Goal: Information Seeking & Learning: Learn about a topic

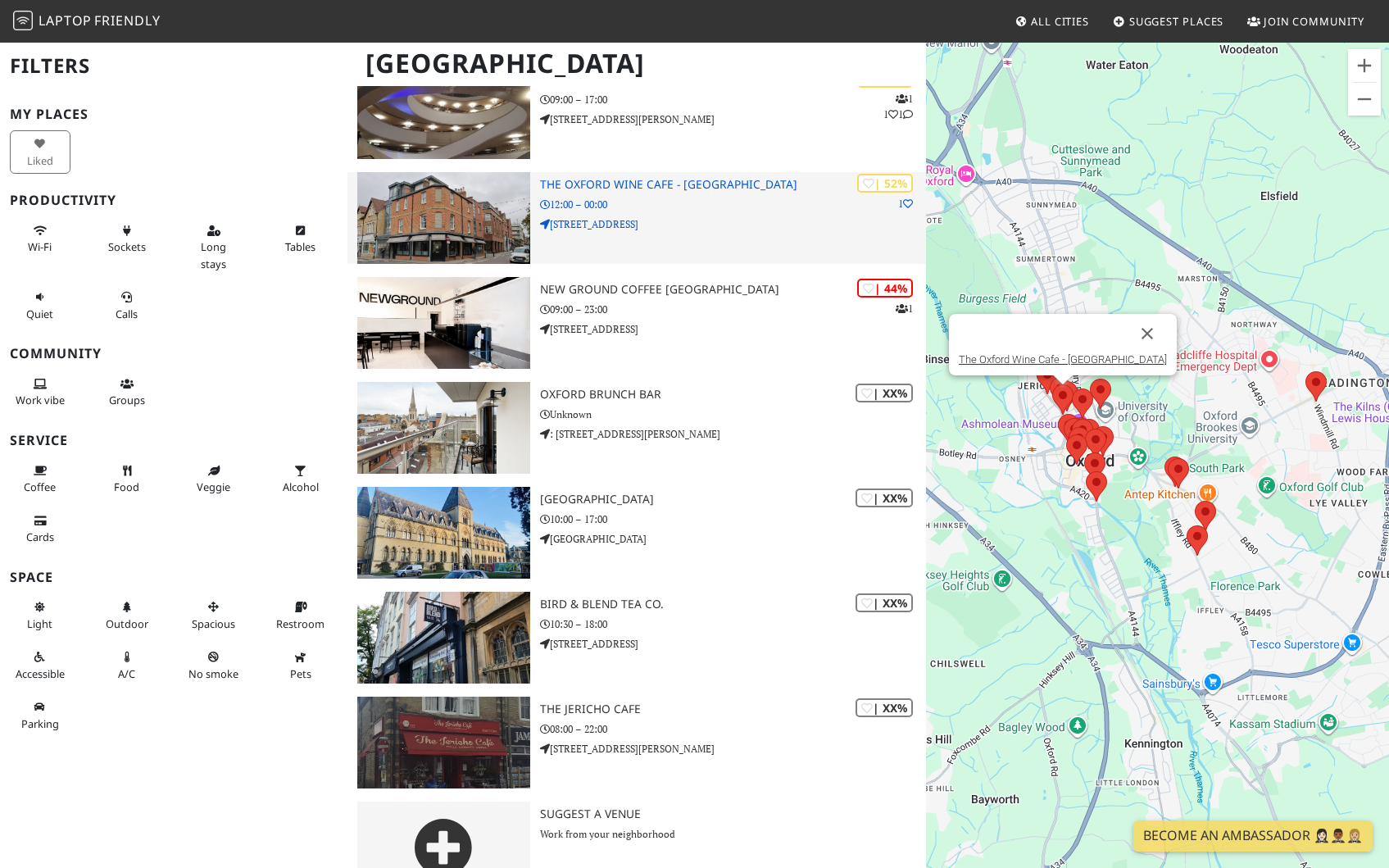
scroll to position [1975, 0]
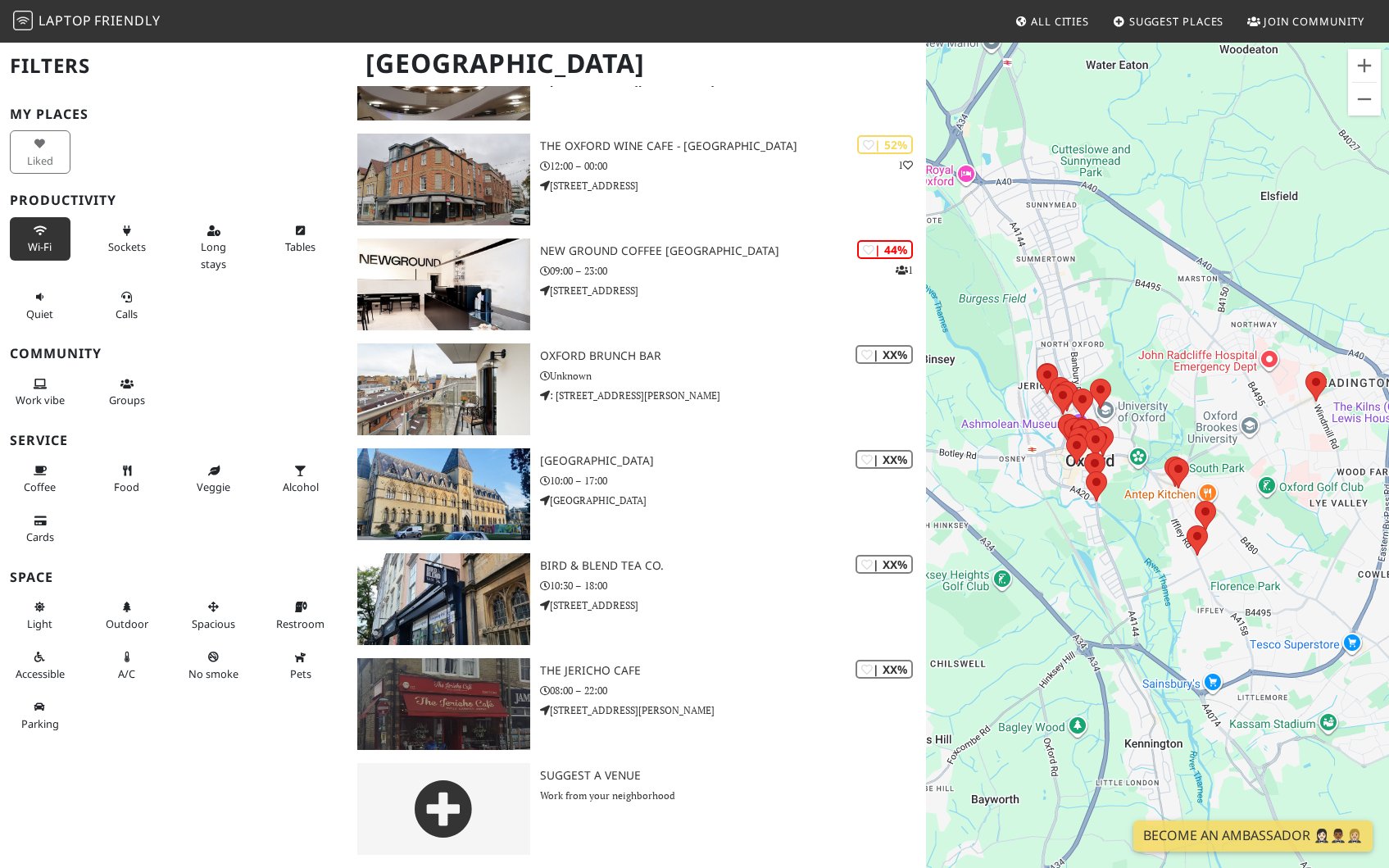
click at [42, 240] on span "Wi-Fi" at bounding box center [39, 246] width 23 height 15
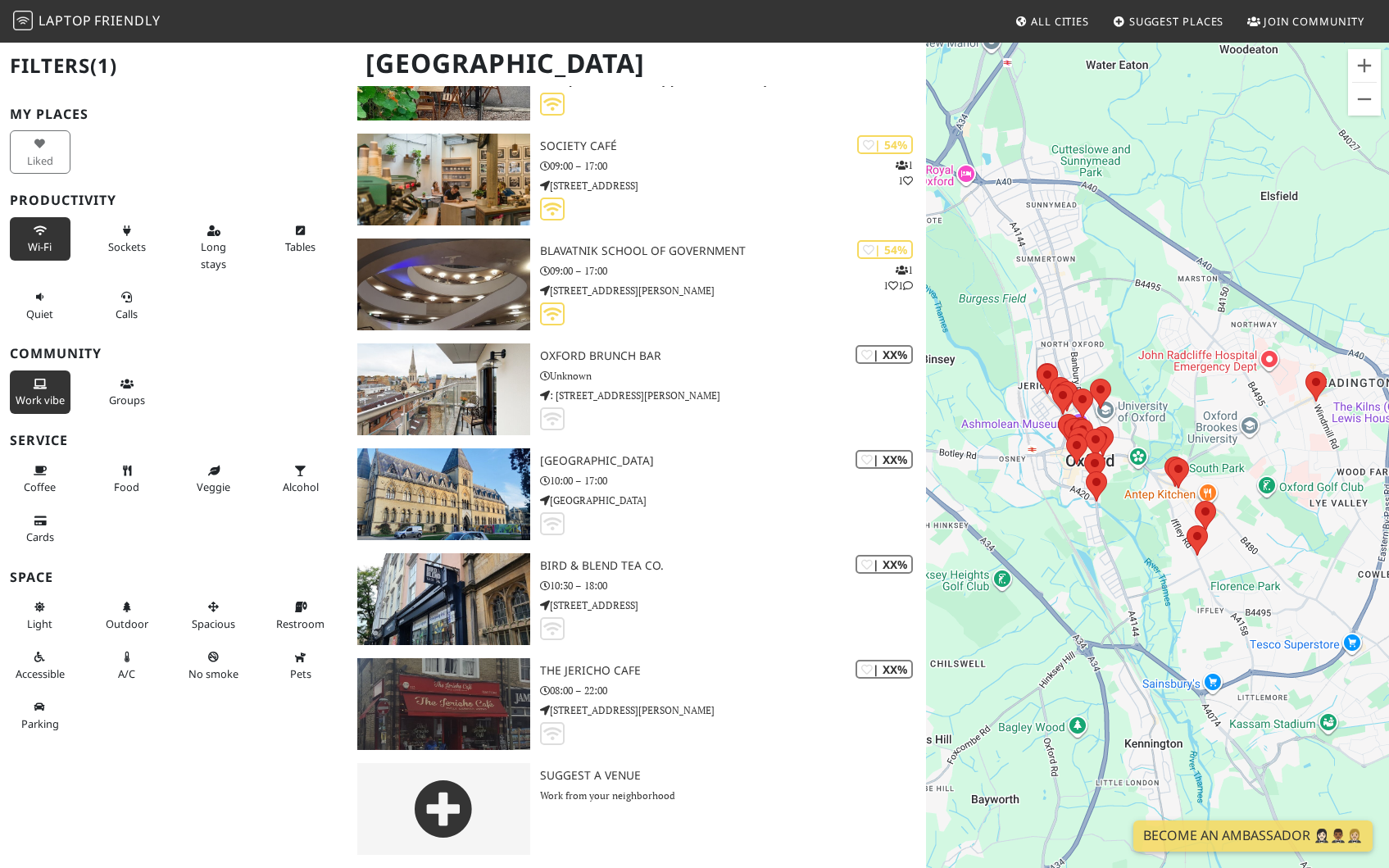
click at [25, 414] on button "Work vibe" at bounding box center [40, 392] width 61 height 43
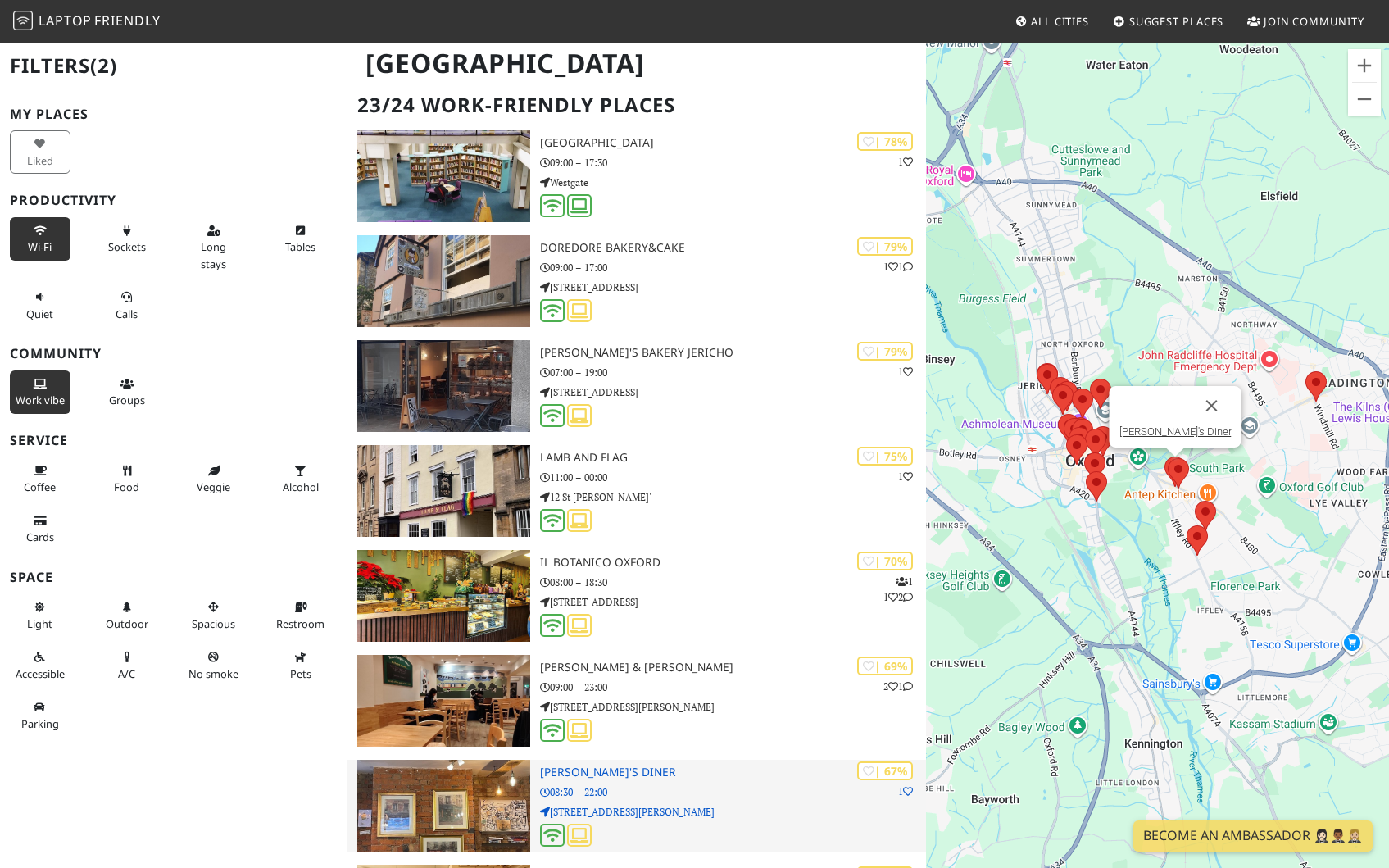
scroll to position [0, 0]
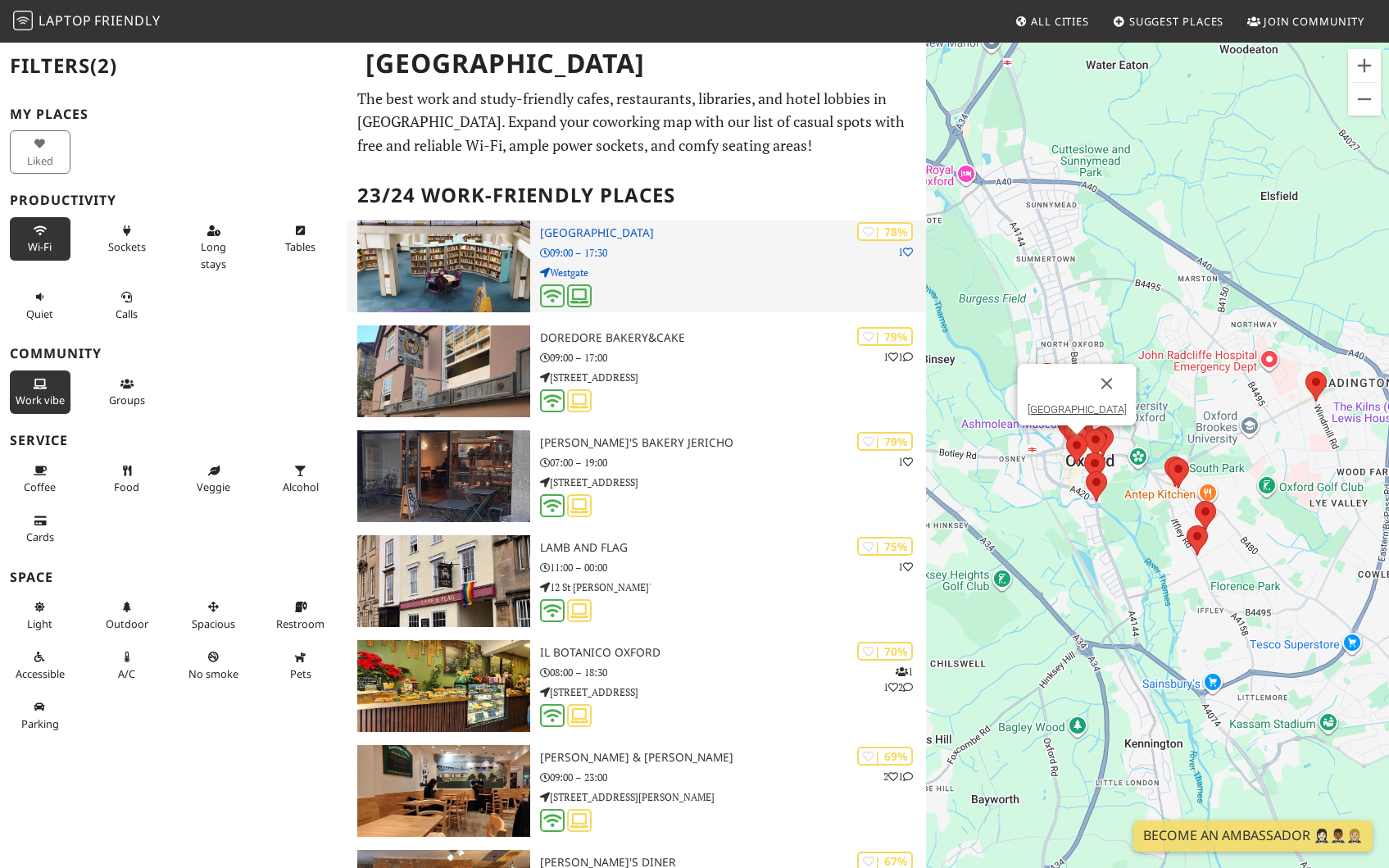
click at [672, 280] on div "| 78% 1 Oxfordshire County Library 09:00 – 17:30 Westgate" at bounding box center [733, 266] width 386 height 92
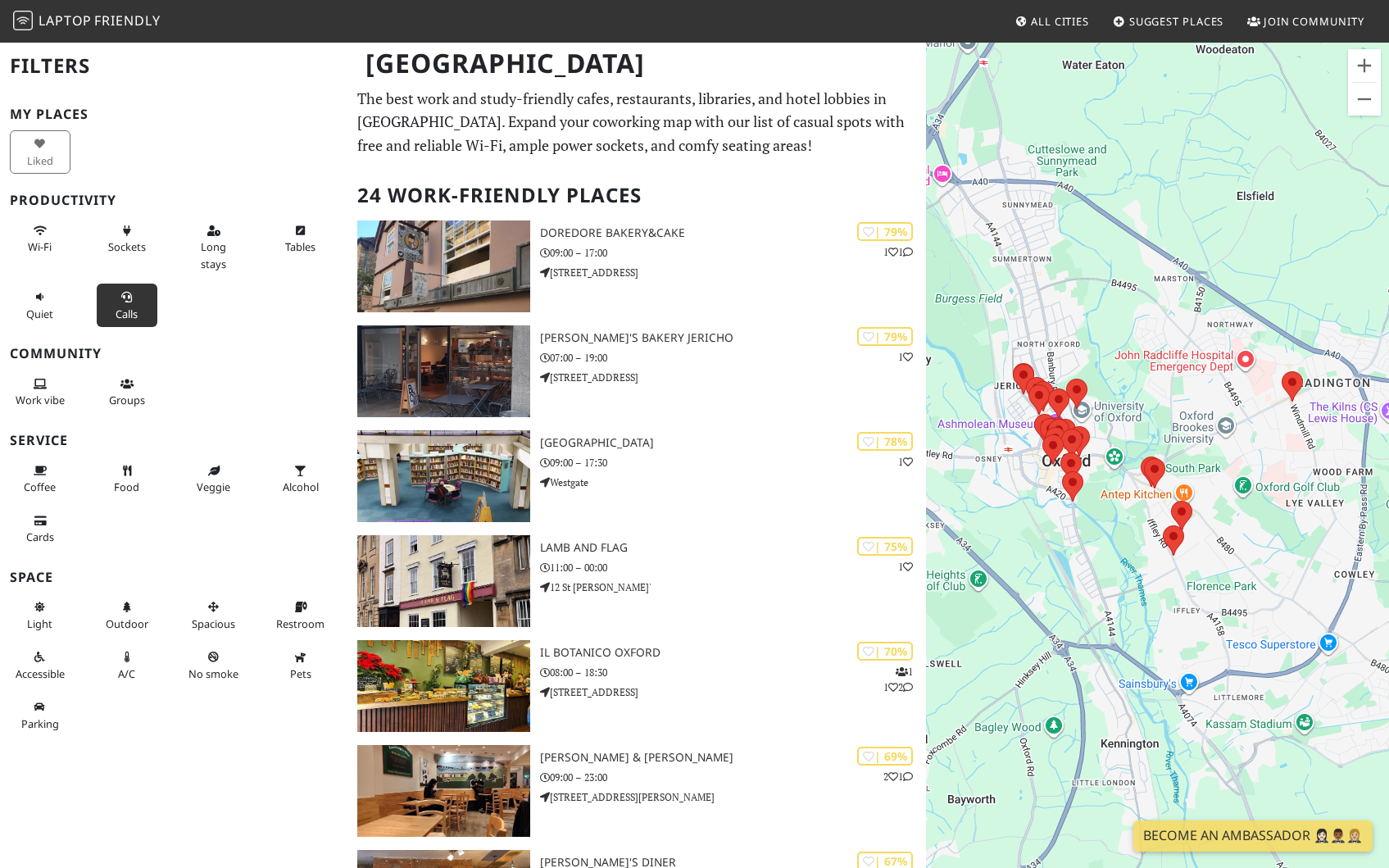
click at [133, 302] on button "Calls" at bounding box center [127, 305] width 61 height 43
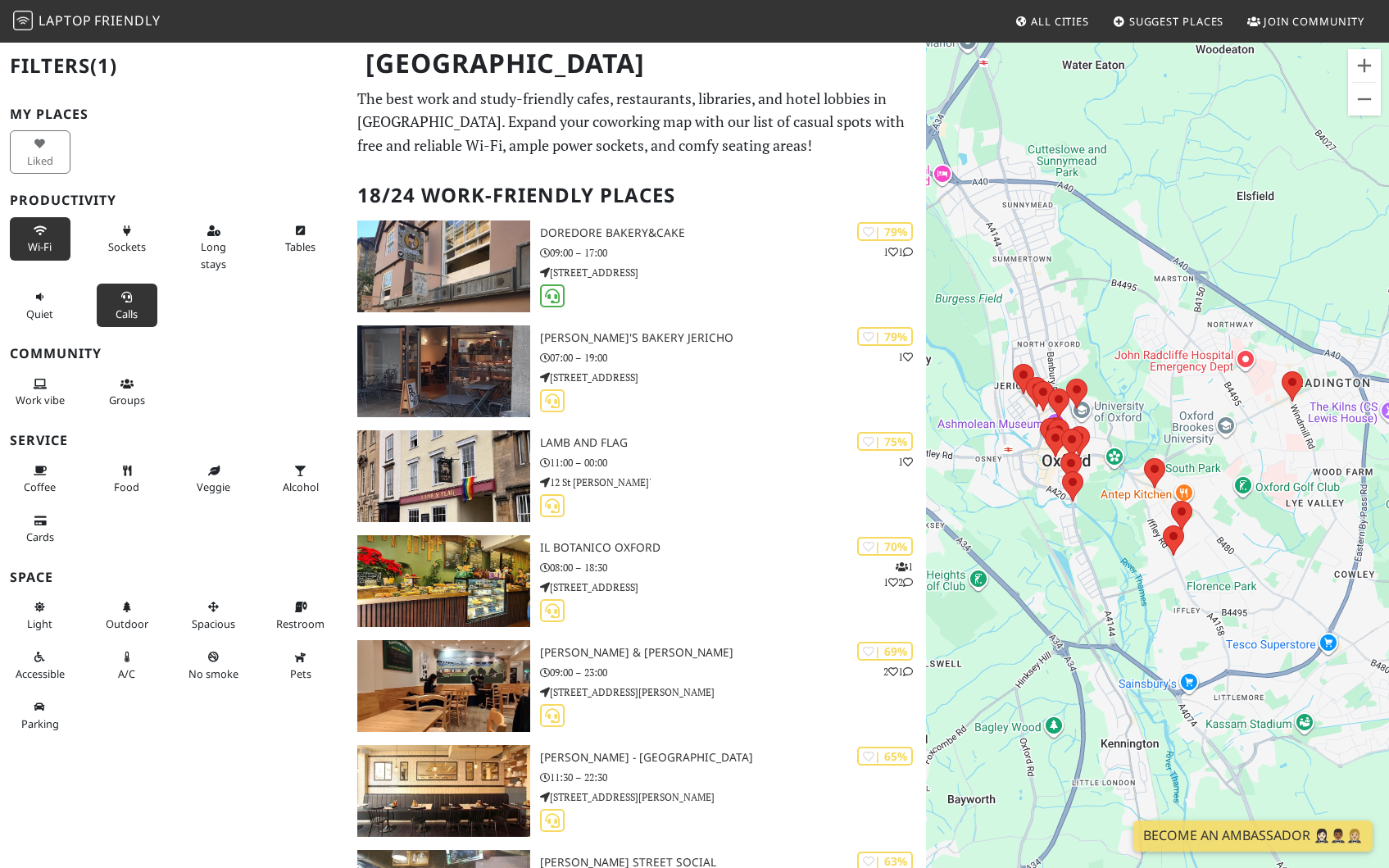
click at [49, 246] on span "Wi-Fi" at bounding box center [39, 246] width 23 height 15
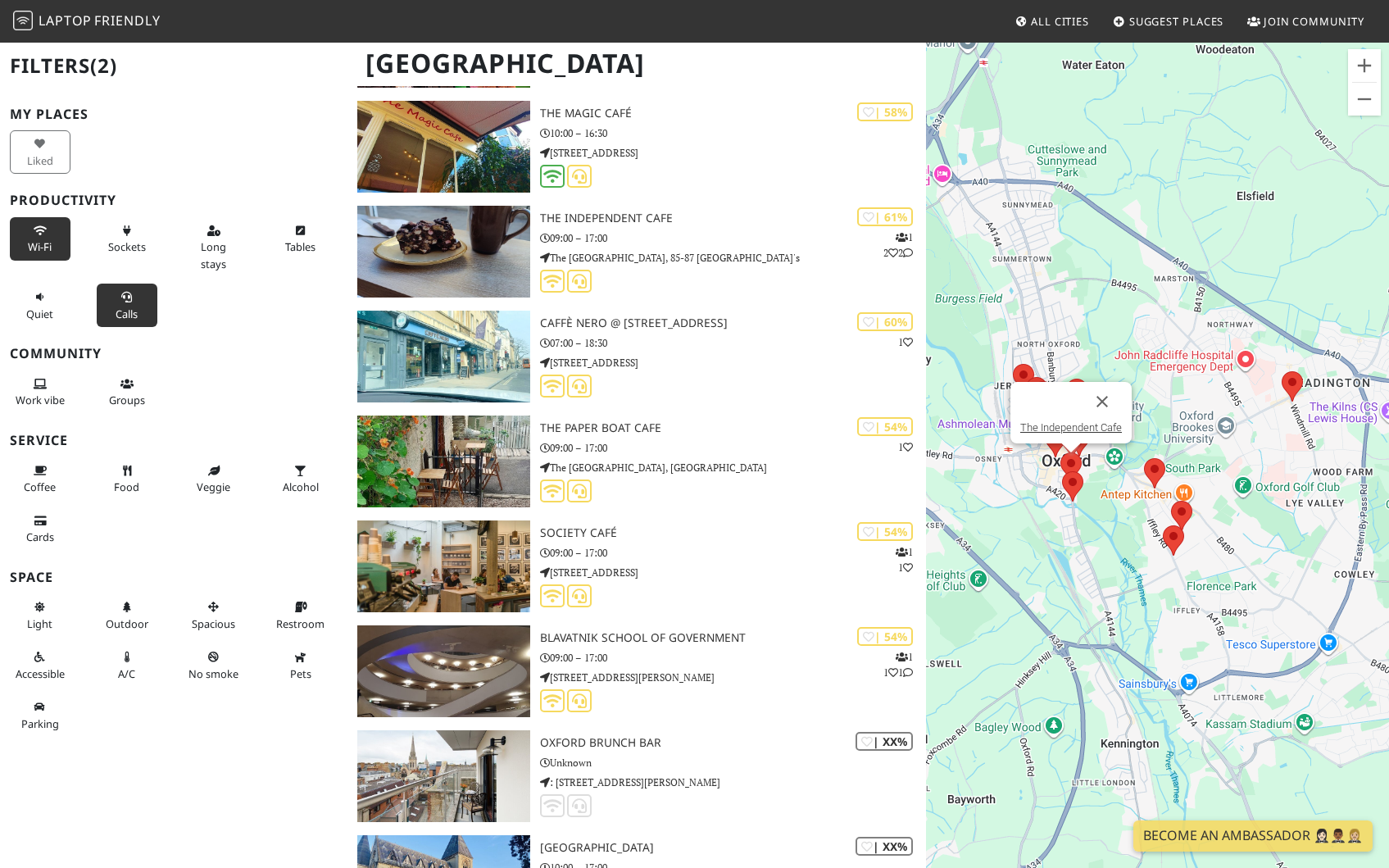
scroll to position [983, 0]
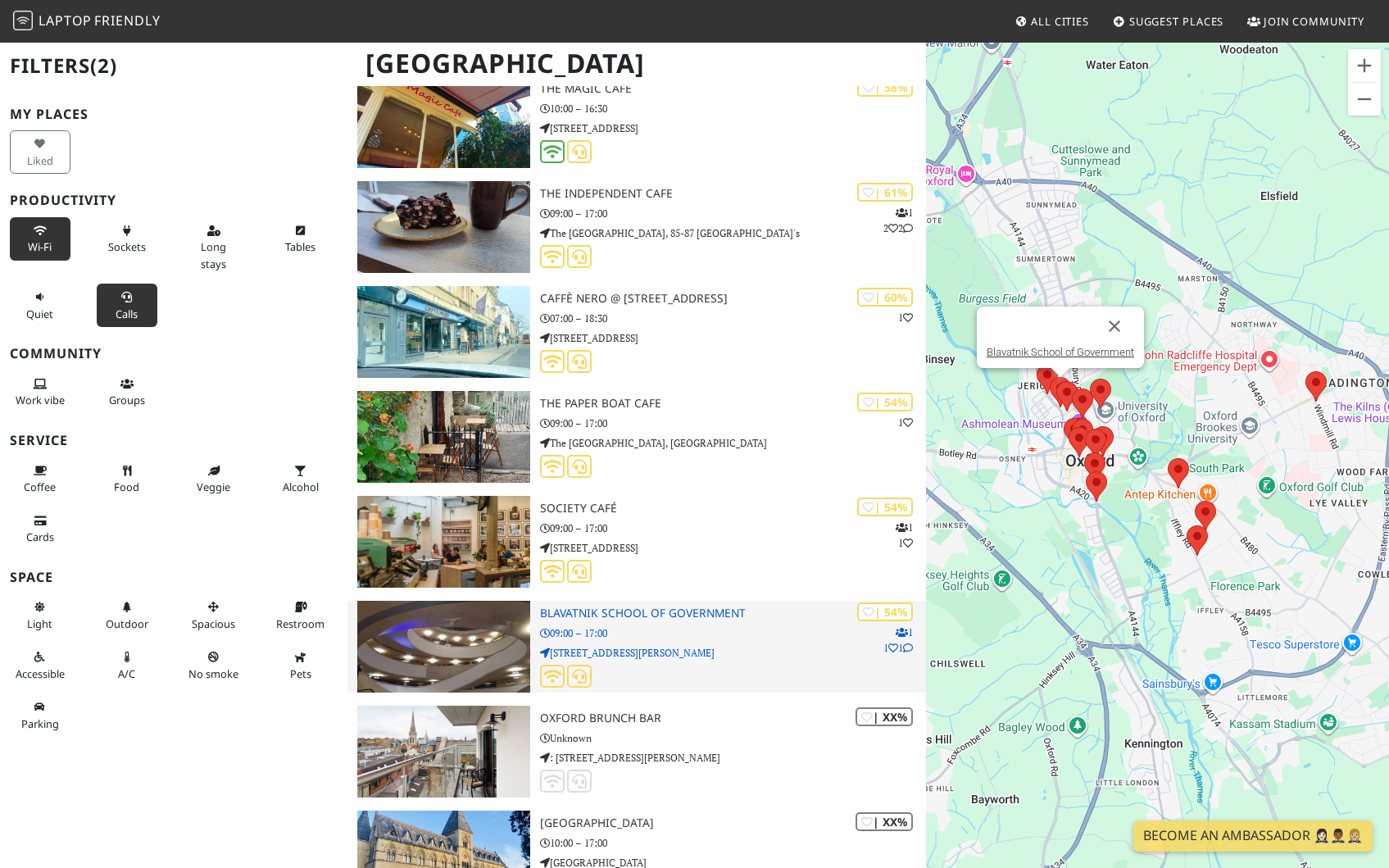
click at [458, 649] on img at bounding box center [443, 647] width 173 height 92
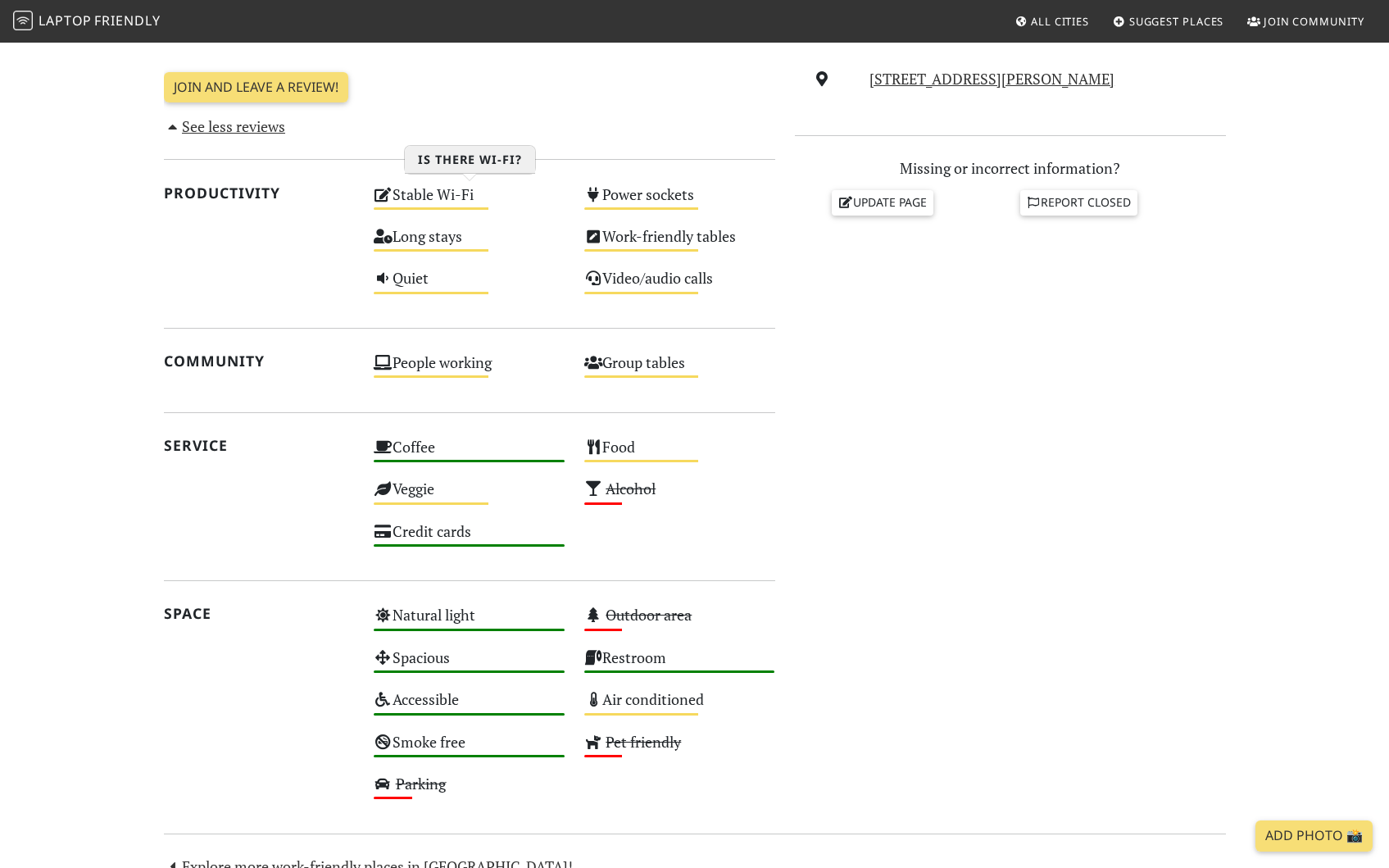
scroll to position [827, 0]
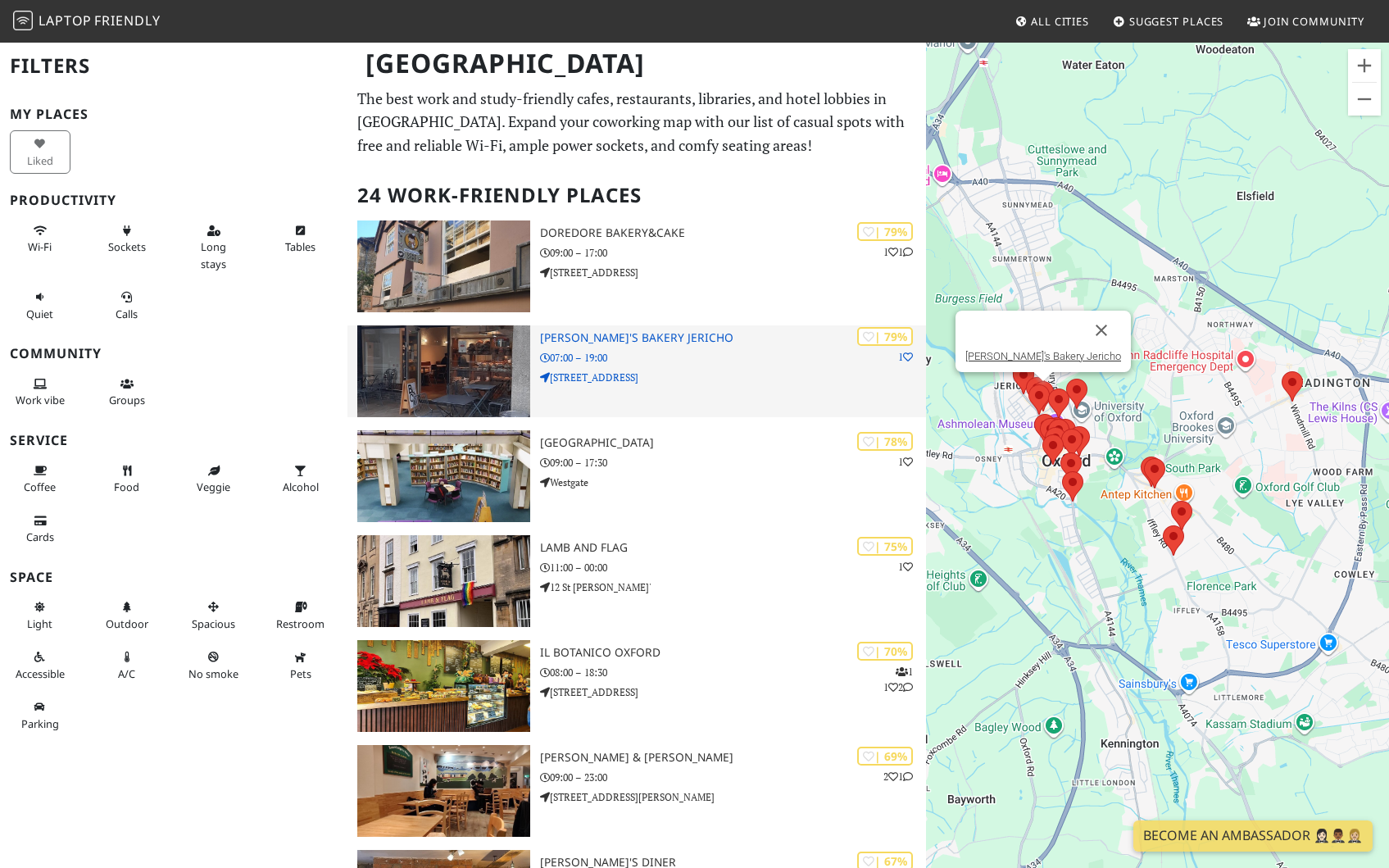
click at [607, 331] on h3 "[PERSON_NAME]'s Bakery Jericho" at bounding box center [733, 338] width 386 height 14
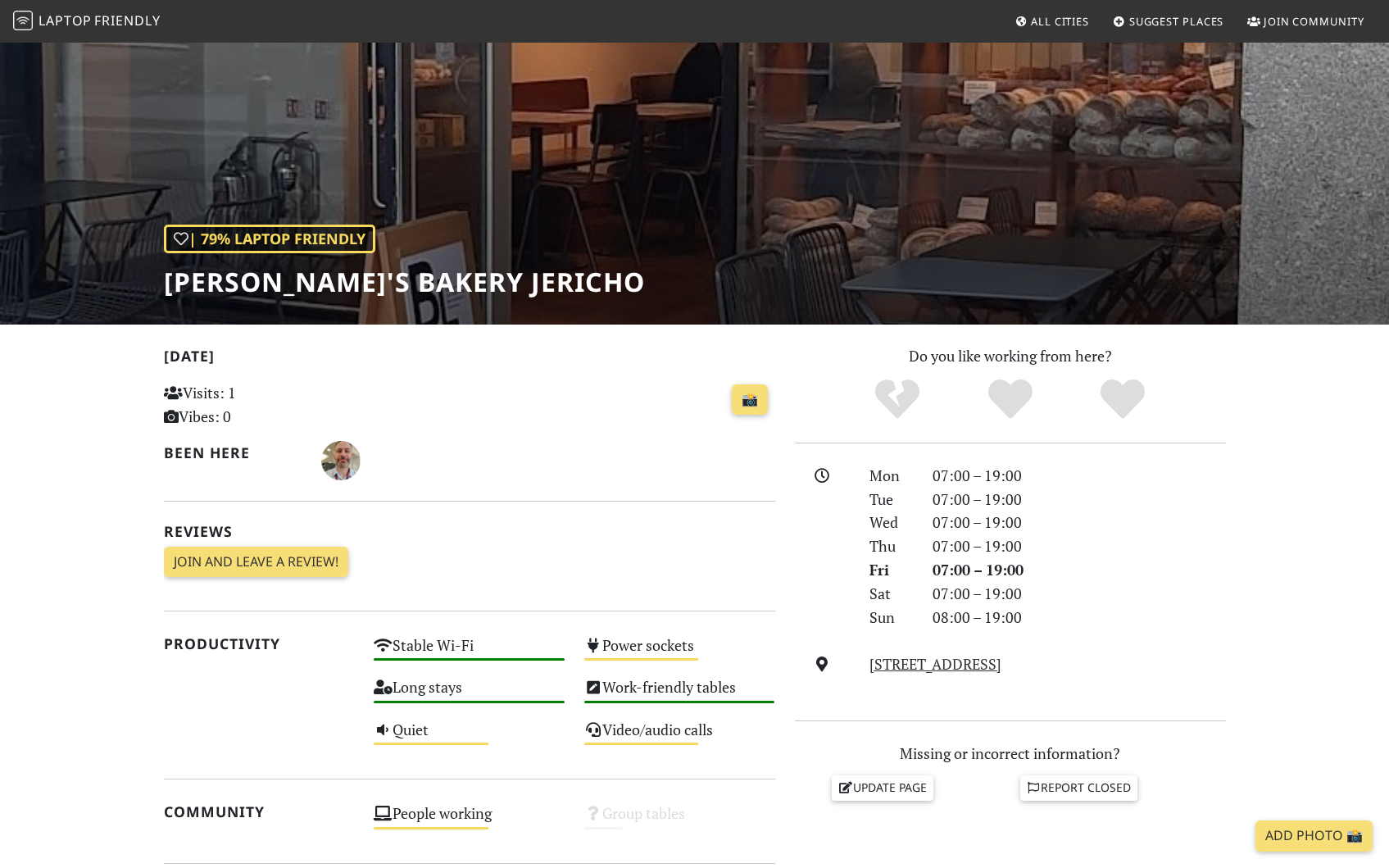
scroll to position [82, 0]
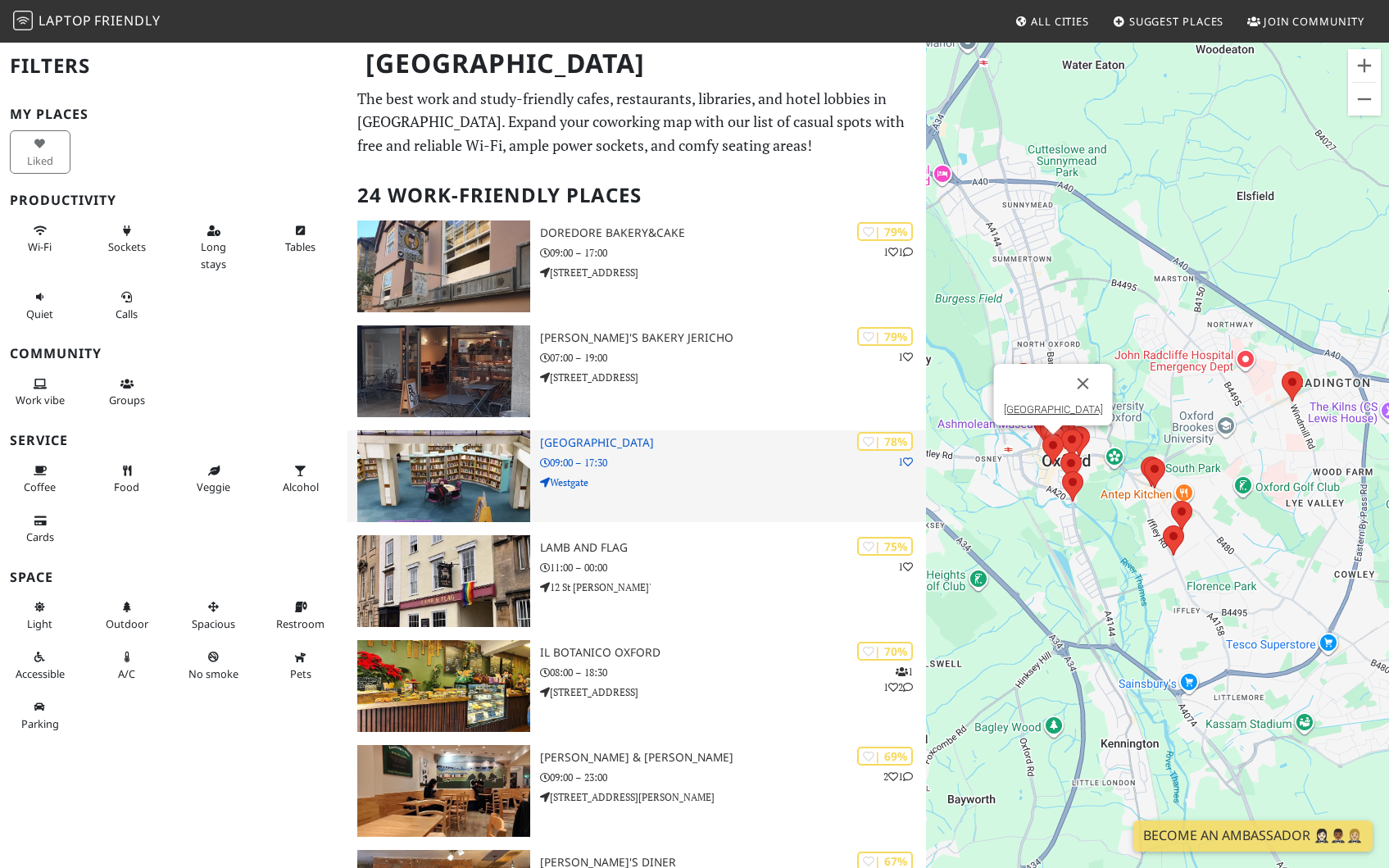
click at [505, 476] on img at bounding box center [443, 476] width 173 height 92
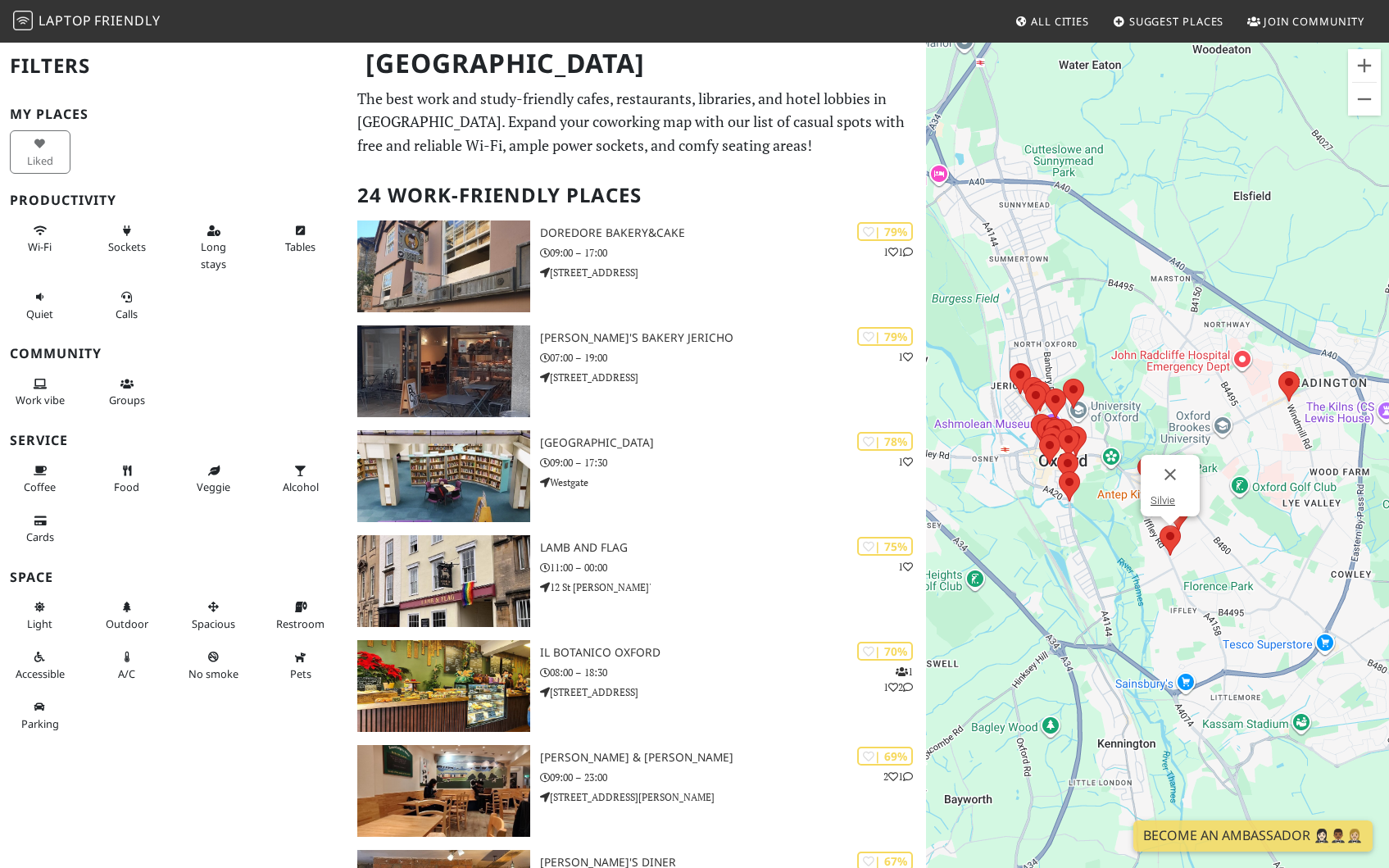
click at [1170, 532] on img at bounding box center [1171, 540] width 35 height 43
click at [1166, 502] on link "Silvie" at bounding box center [1163, 500] width 24 height 12
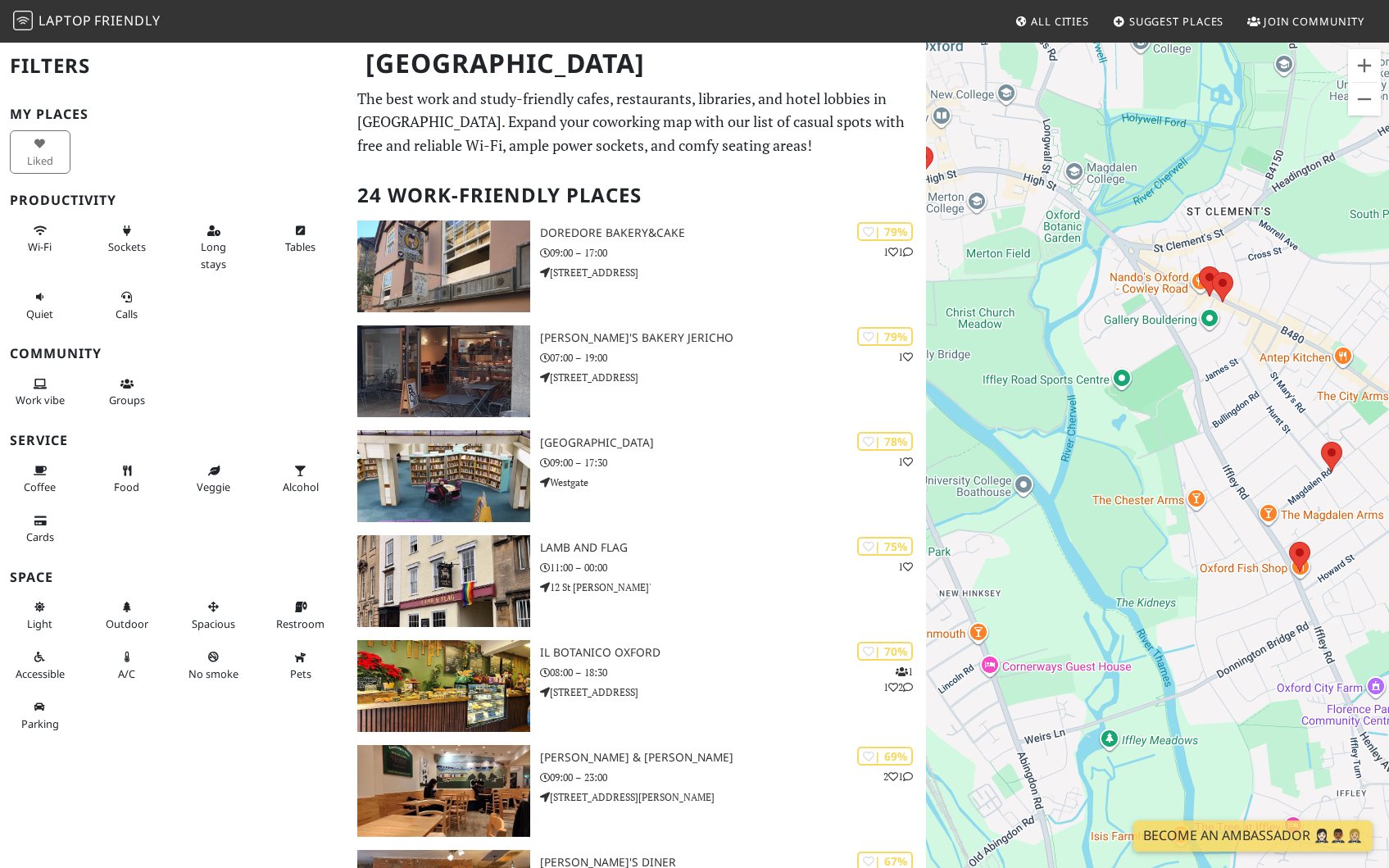
drag, startPoint x: 1178, startPoint y: 410, endPoint x: 1186, endPoint y: 424, distance: 16.1
click at [1166, 400] on div at bounding box center [1158, 474] width 463 height 868
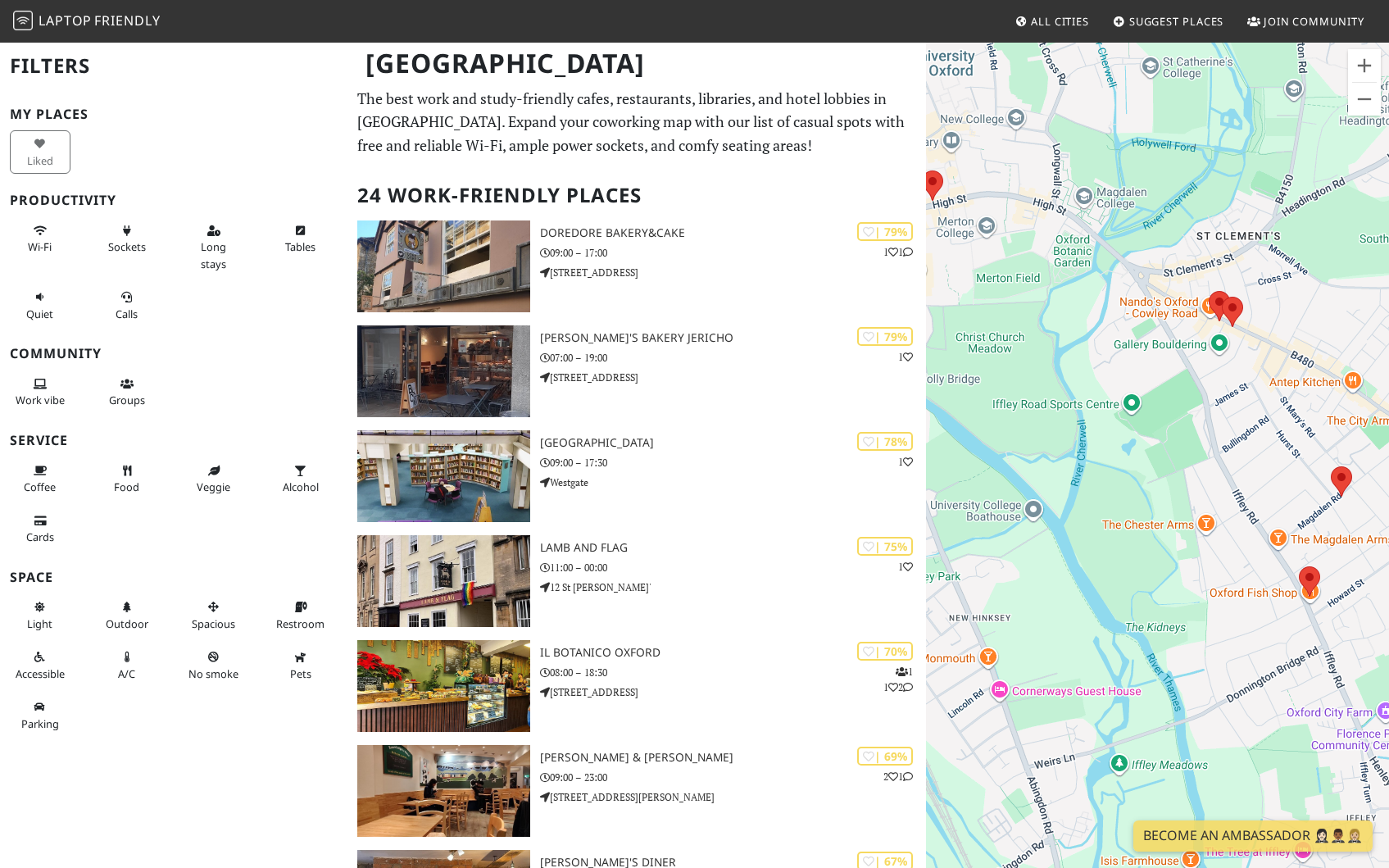
click at [1286, 472] on div at bounding box center [1158, 474] width 463 height 868
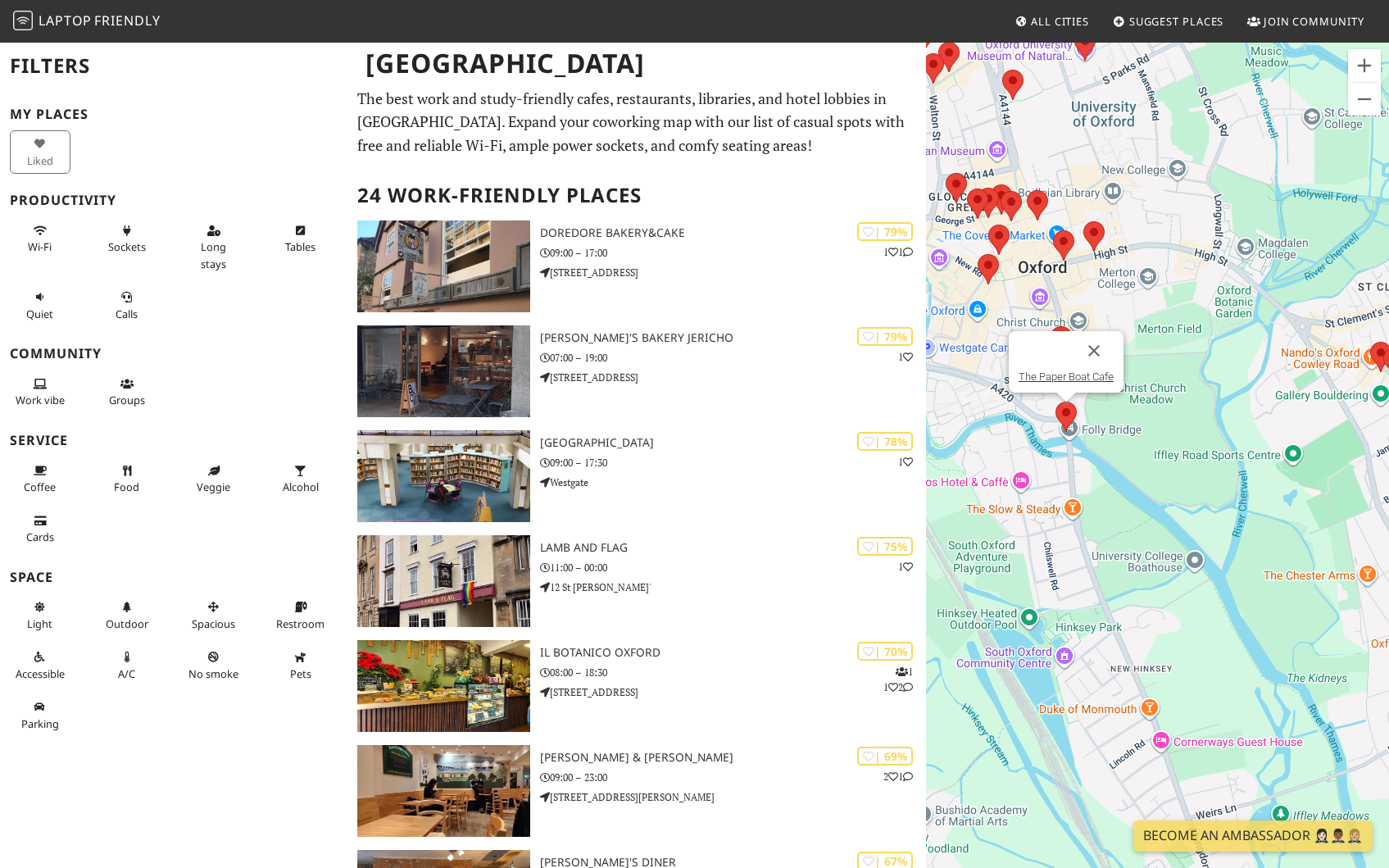
click at [1065, 418] on img at bounding box center [1066, 417] width 35 height 43
click at [1056, 377] on link "The Paper Boat Cafe" at bounding box center [1066, 376] width 95 height 12
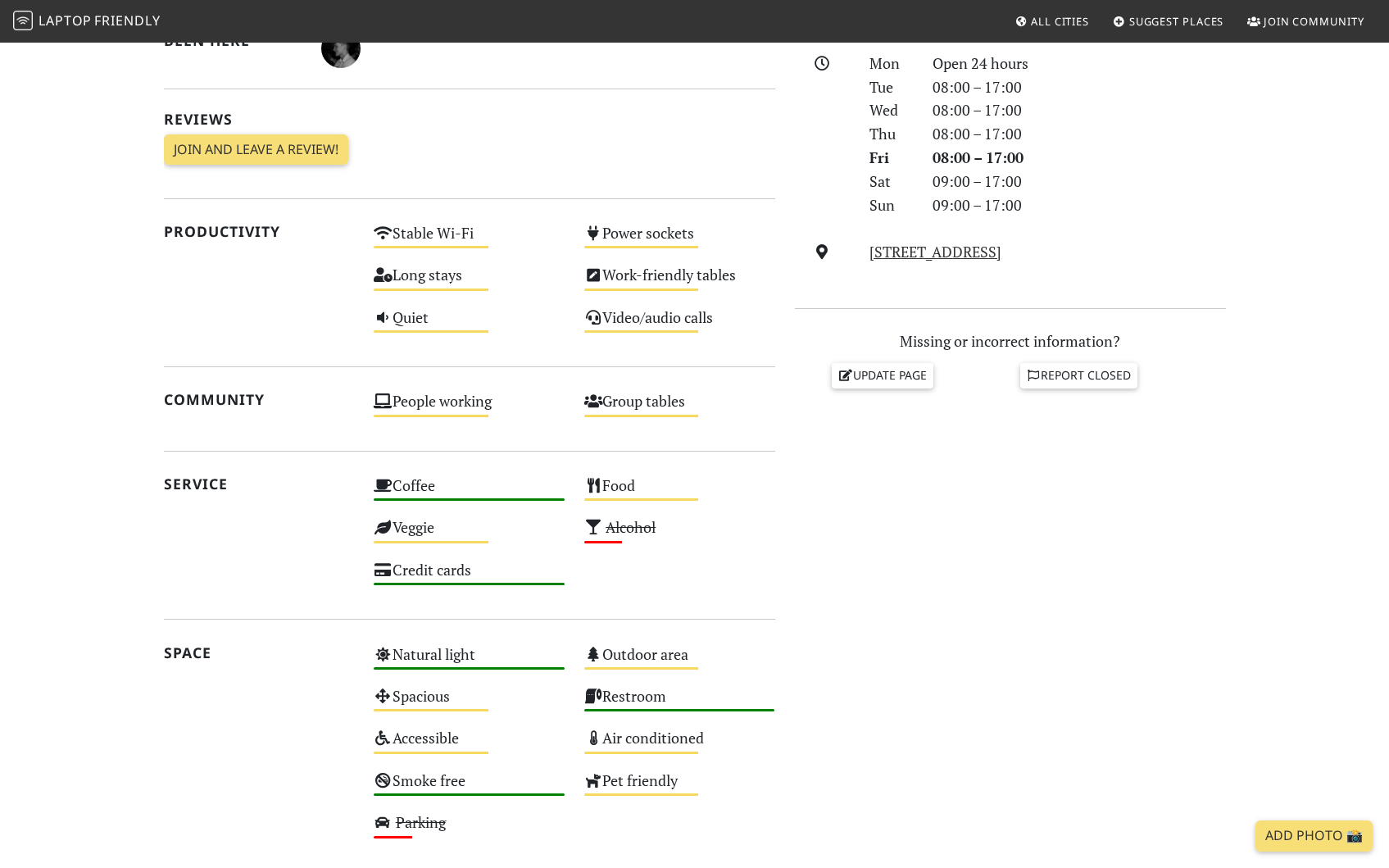
scroll to position [201, 0]
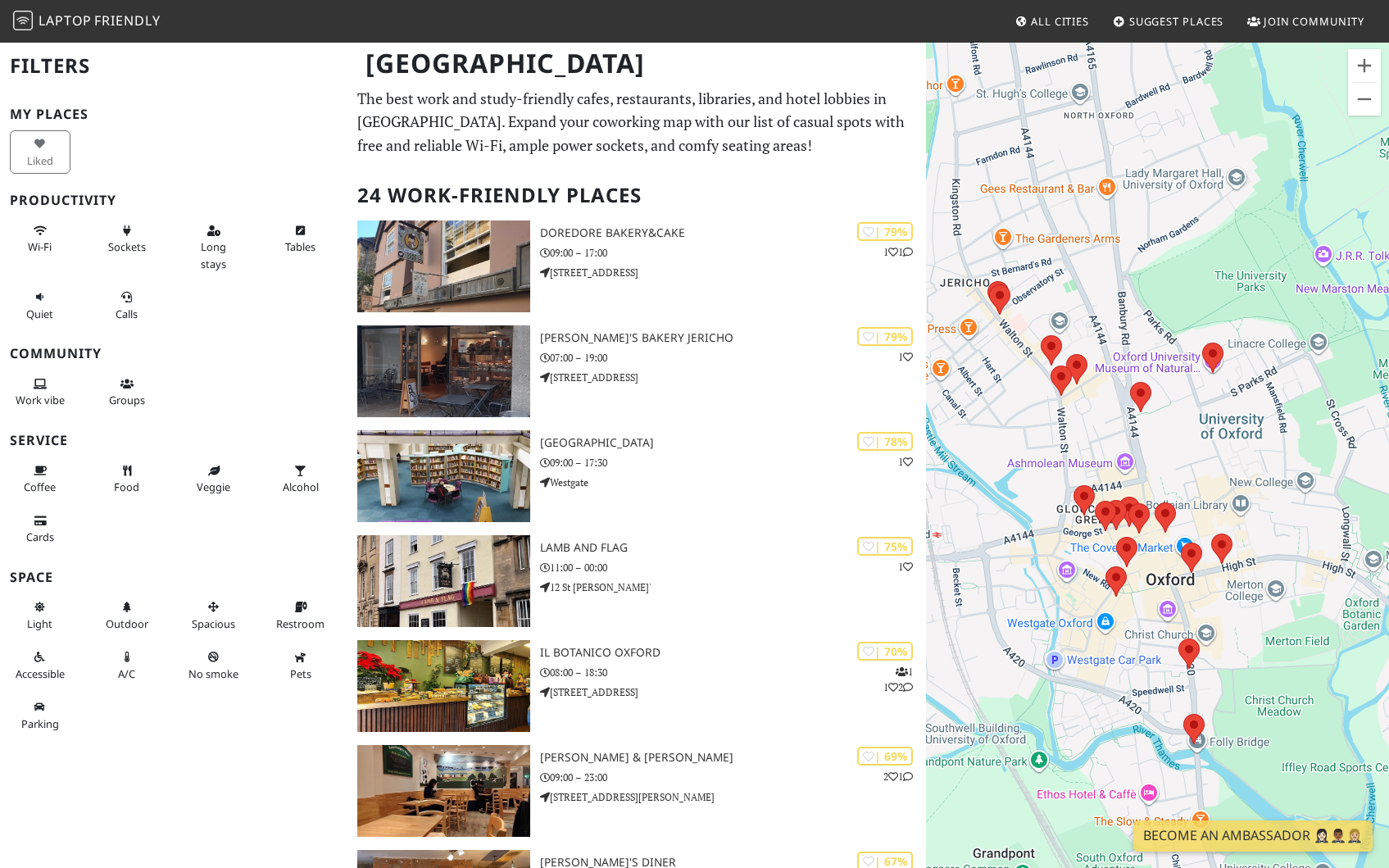
drag, startPoint x: 1126, startPoint y: 352, endPoint x: 1255, endPoint y: 653, distance: 327.5
click at [1255, 653] on div at bounding box center [1158, 474] width 463 height 868
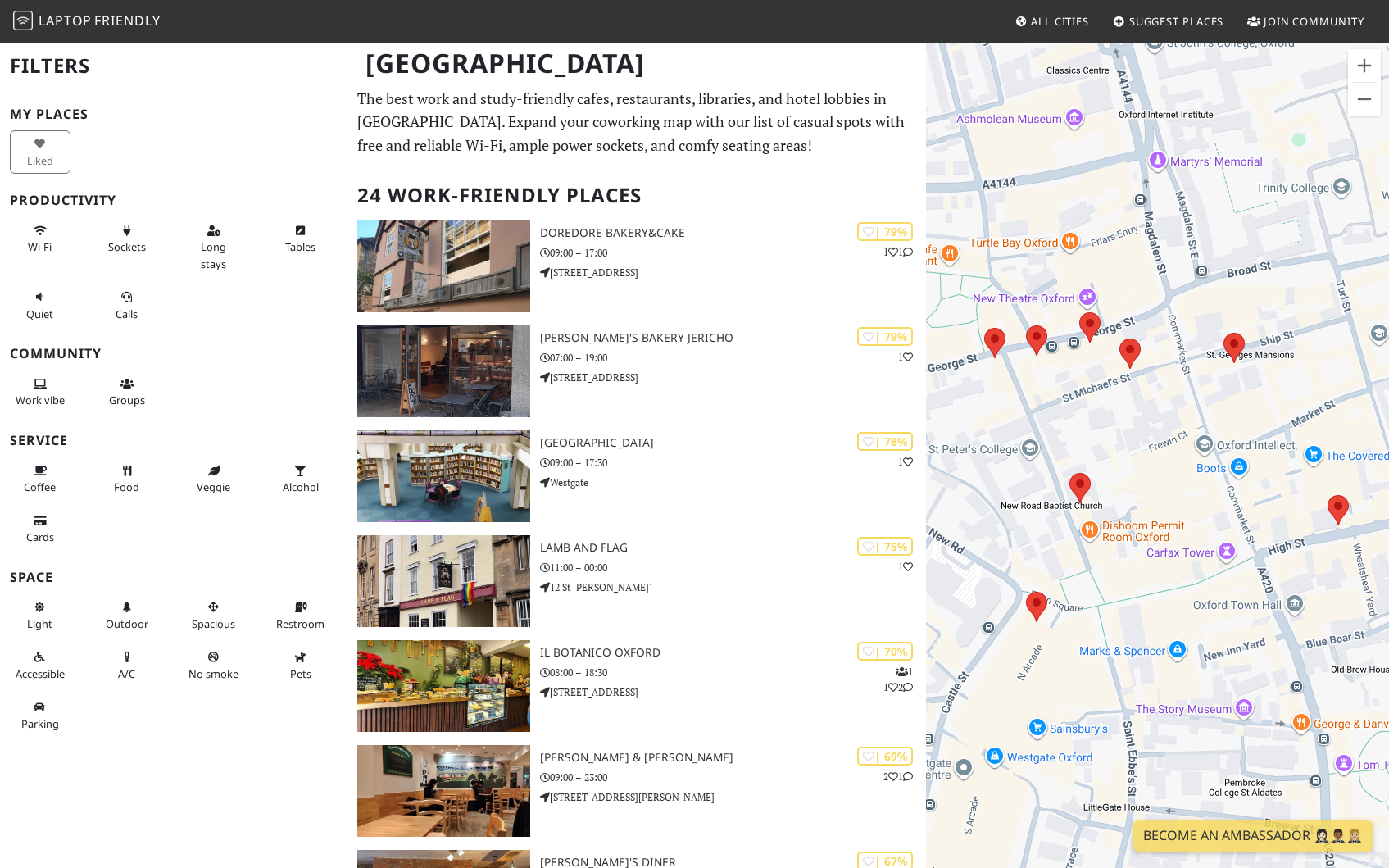
drag, startPoint x: 1109, startPoint y: 493, endPoint x: 1158, endPoint y: 582, distance: 101.6
click at [1158, 582] on div at bounding box center [1158, 474] width 463 height 868
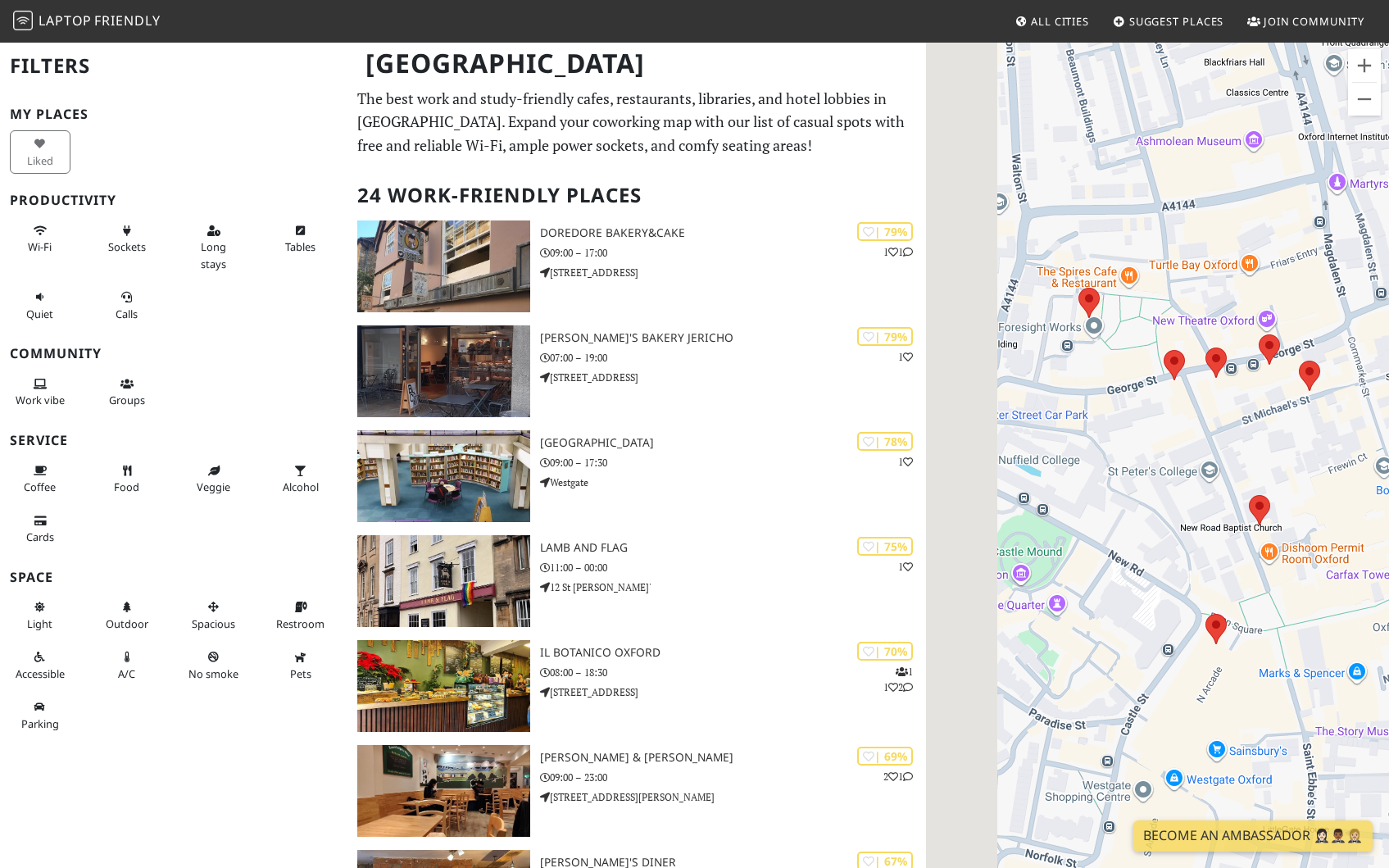
drag, startPoint x: 1041, startPoint y: 403, endPoint x: 1197, endPoint y: 432, distance: 158.7
click at [1197, 432] on div at bounding box center [1158, 474] width 463 height 868
